Goal: Transaction & Acquisition: Book appointment/travel/reservation

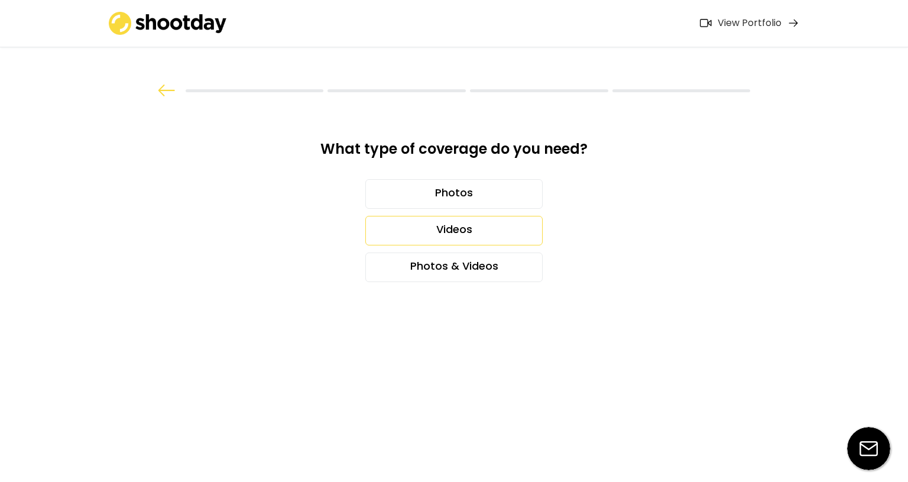
click at [458, 236] on div "Videos" at bounding box center [453, 231] width 177 height 30
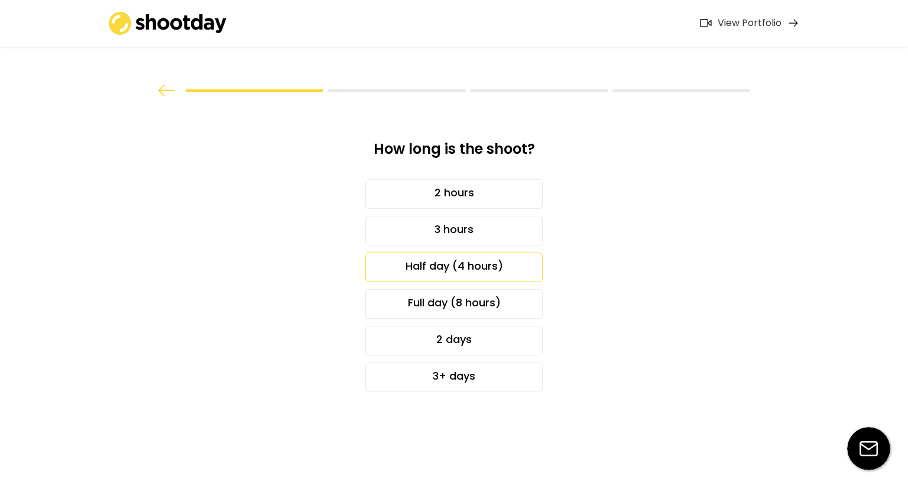
click at [488, 266] on div "Half day (4 hours)" at bounding box center [453, 267] width 177 height 30
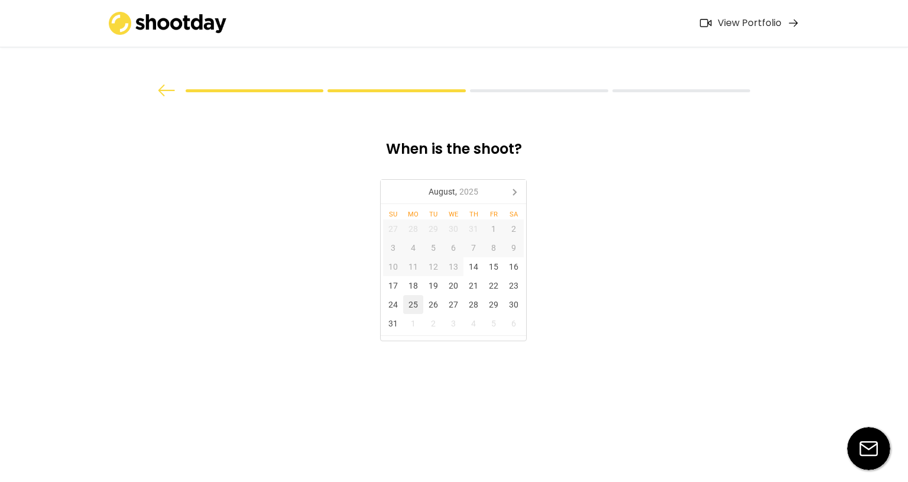
click at [411, 307] on div "25" at bounding box center [413, 304] width 20 height 19
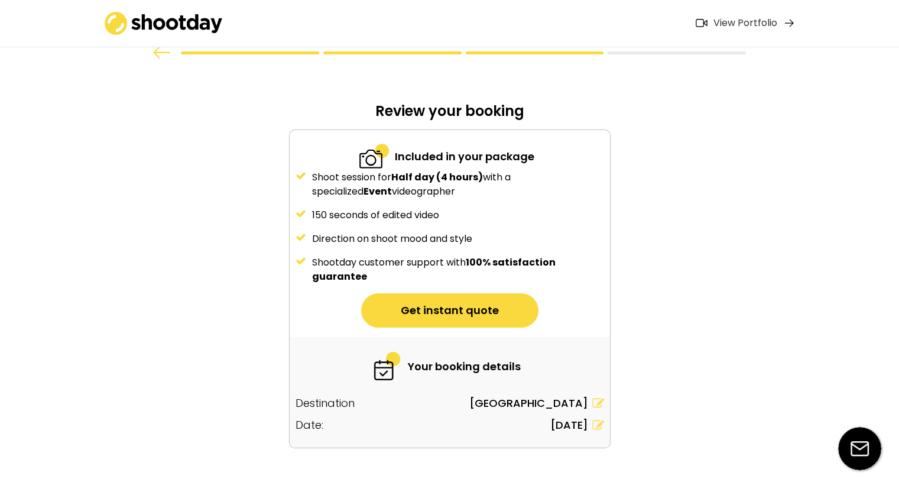
scroll to position [63, 0]
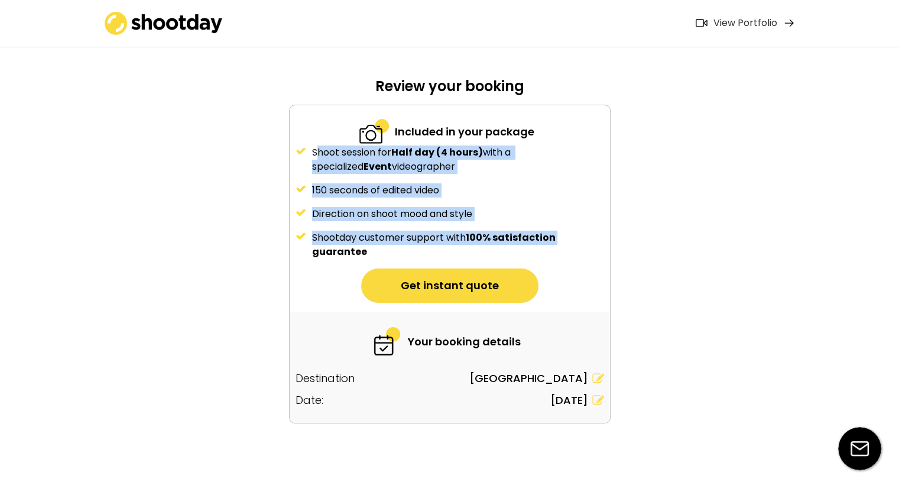
drag, startPoint x: 319, startPoint y: 153, endPoint x: 593, endPoint y: 237, distance: 286.2
click at [593, 237] on div "Shoot session for Half day (4 hours) with a specialized Event videographer 150 …" at bounding box center [450, 201] width 320 height 113
click at [699, 218] on div "What type of coverage do you need? Photos Videos Photos & Videos How long is th…" at bounding box center [449, 209] width 899 height 545
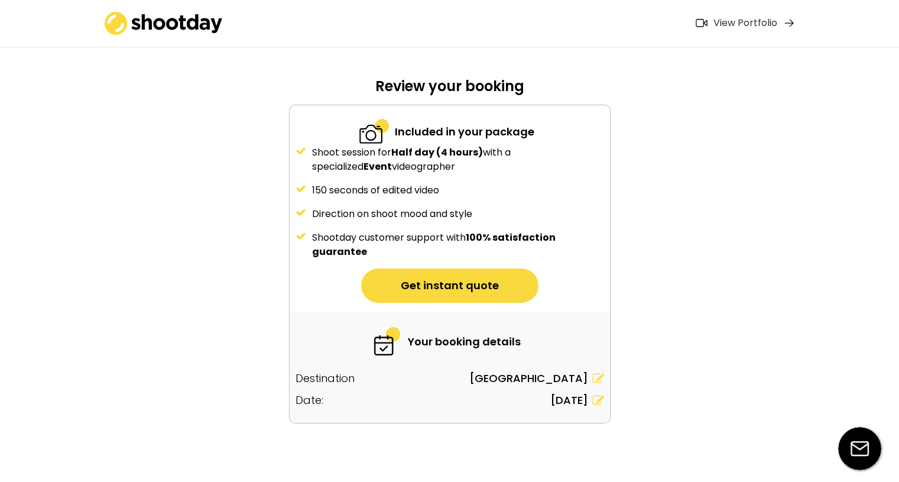
click at [437, 295] on button "Get instant quote" at bounding box center [449, 285] width 177 height 34
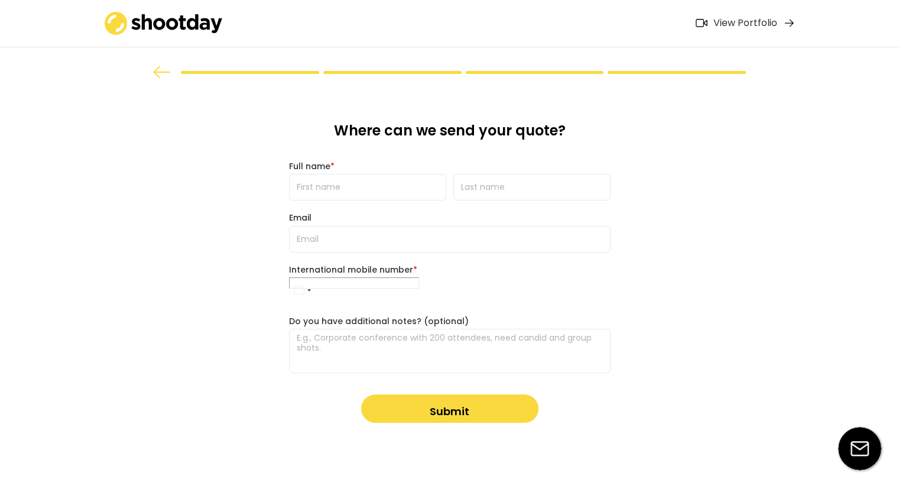
scroll to position [0, 0]
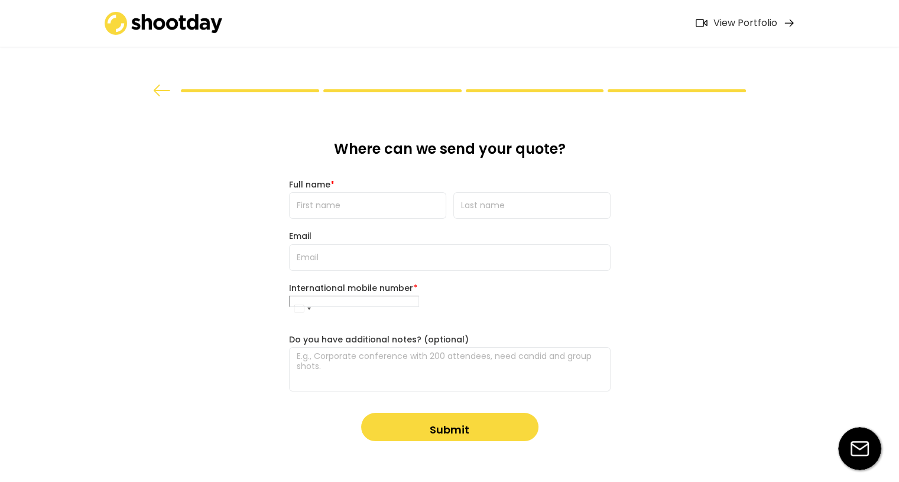
click at [730, 24] on div "View Portfolio" at bounding box center [745, 23] width 64 height 12
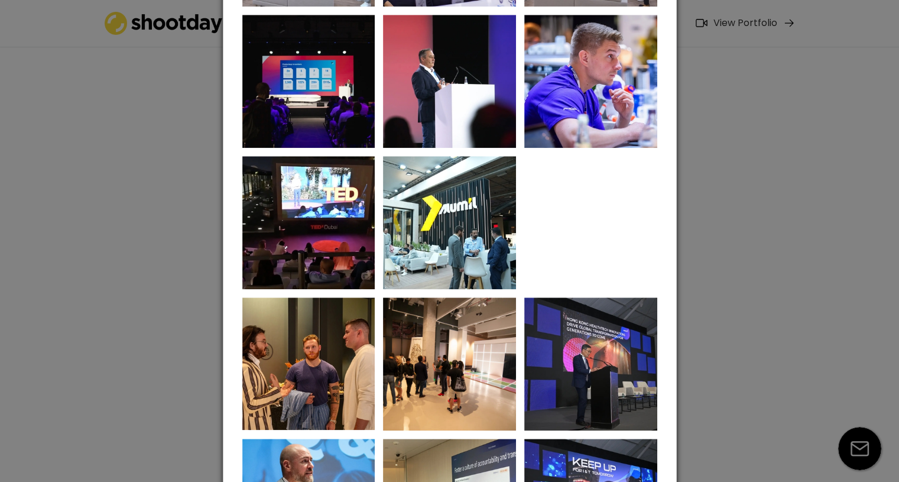
scroll to position [1185, 0]
